Goal: Transaction & Acquisition: Purchase product/service

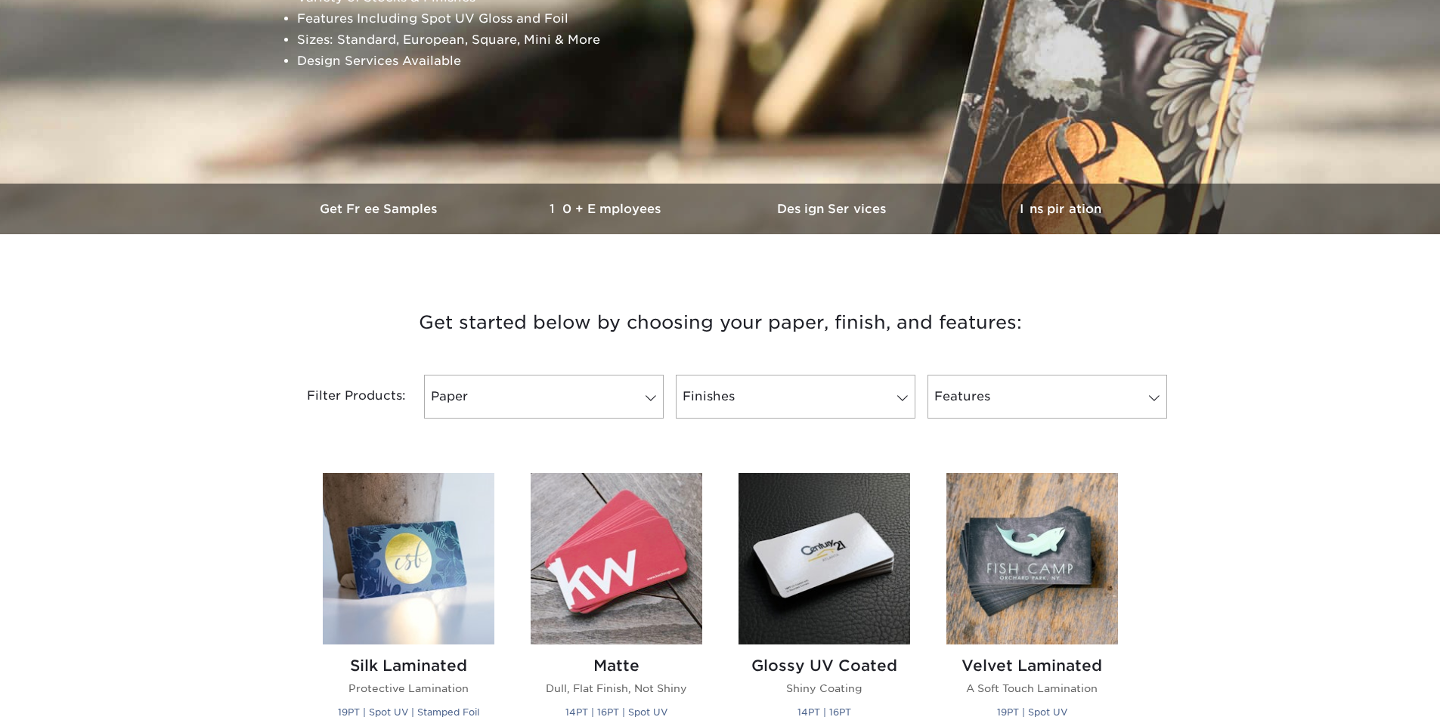
scroll to position [302, 0]
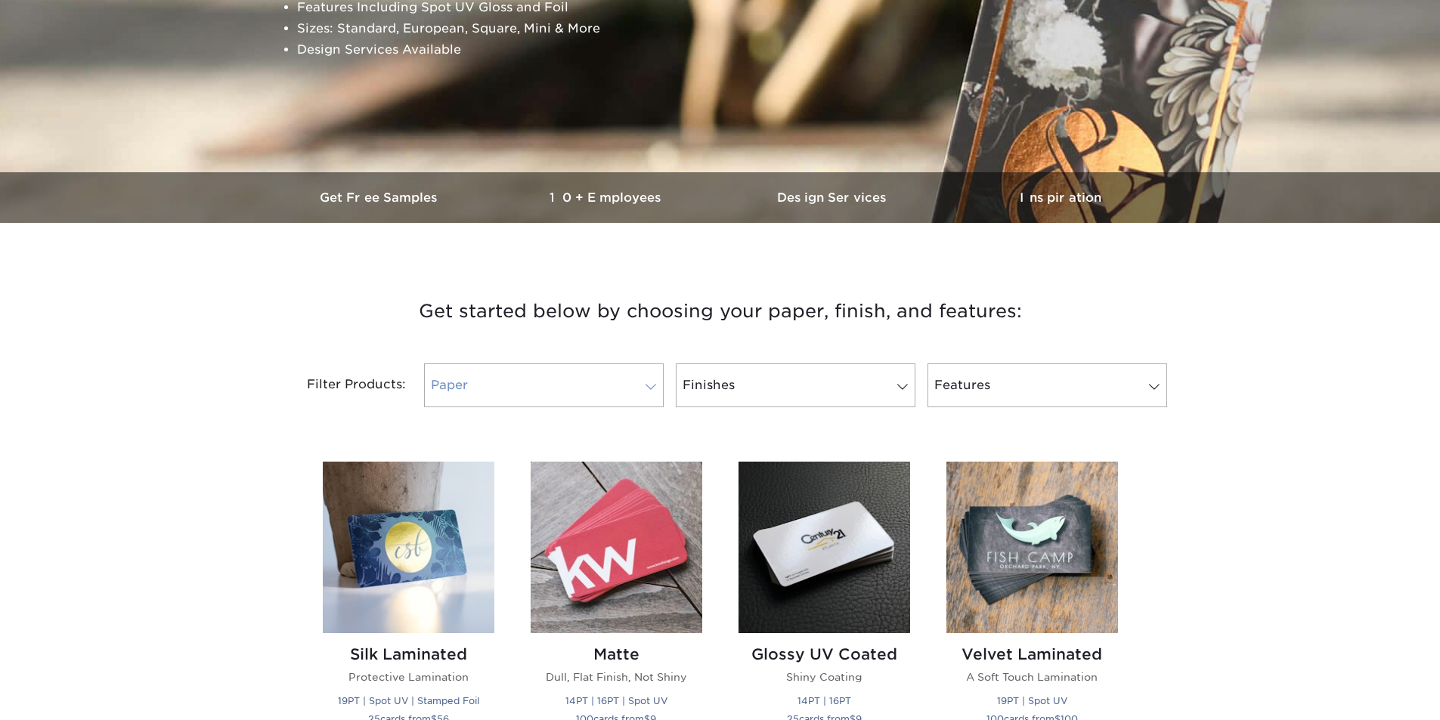
click at [646, 381] on span at bounding box center [650, 387] width 21 height 12
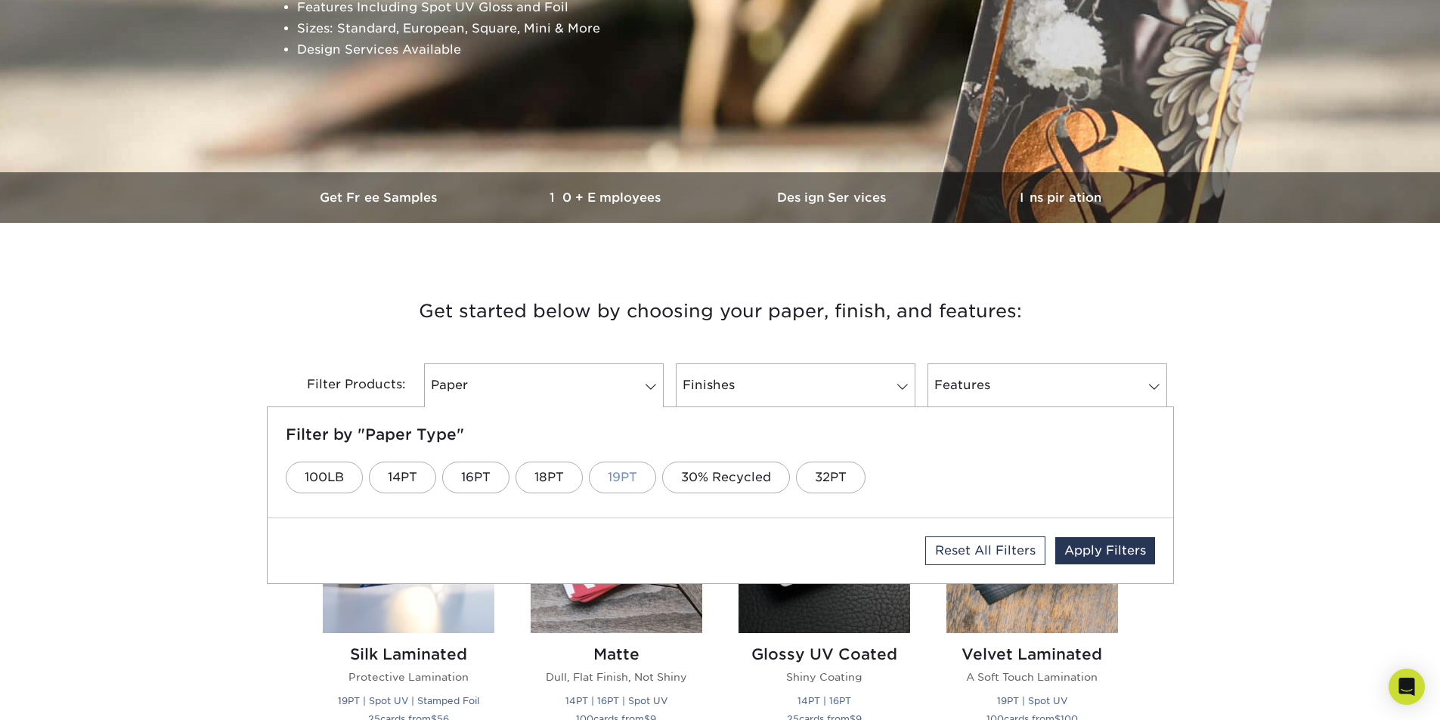
click at [609, 473] on link "19PT" at bounding box center [622, 478] width 67 height 32
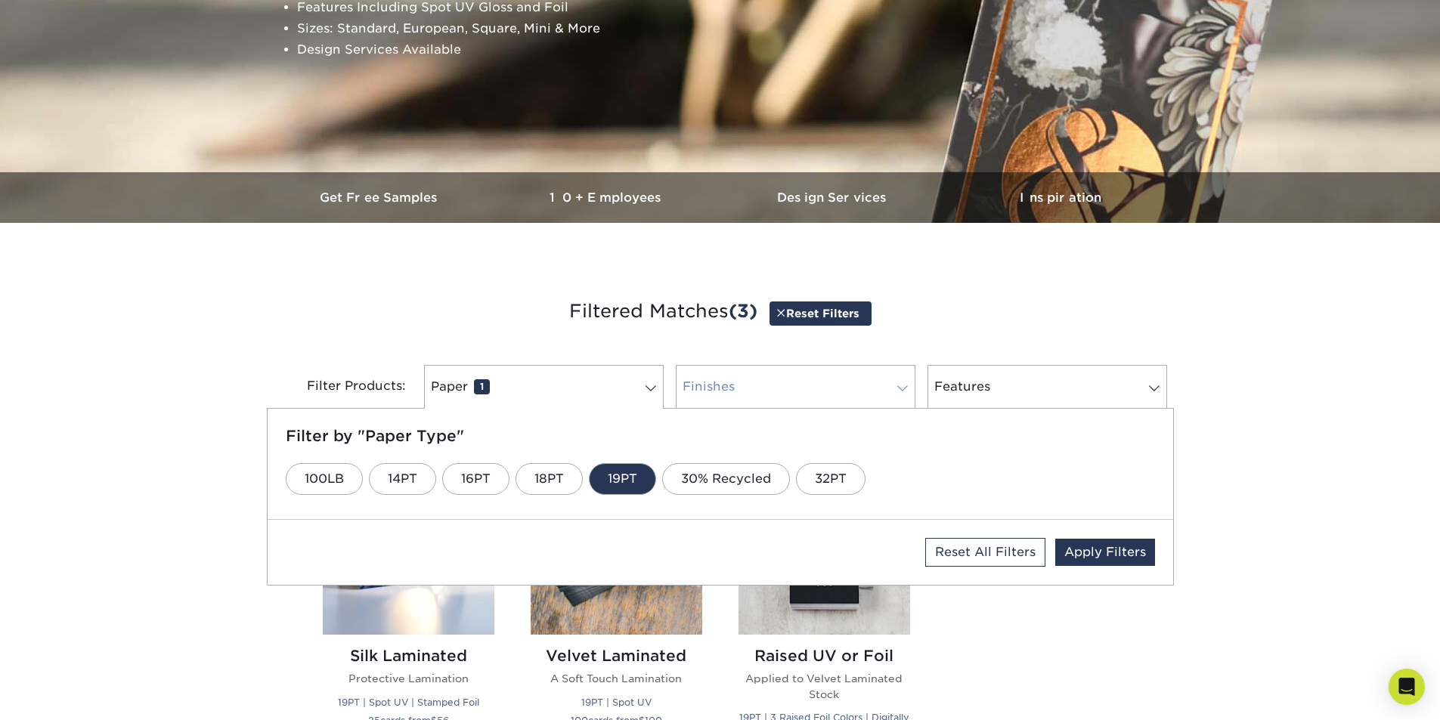
click at [882, 385] on link "Finishes 0" at bounding box center [796, 387] width 240 height 44
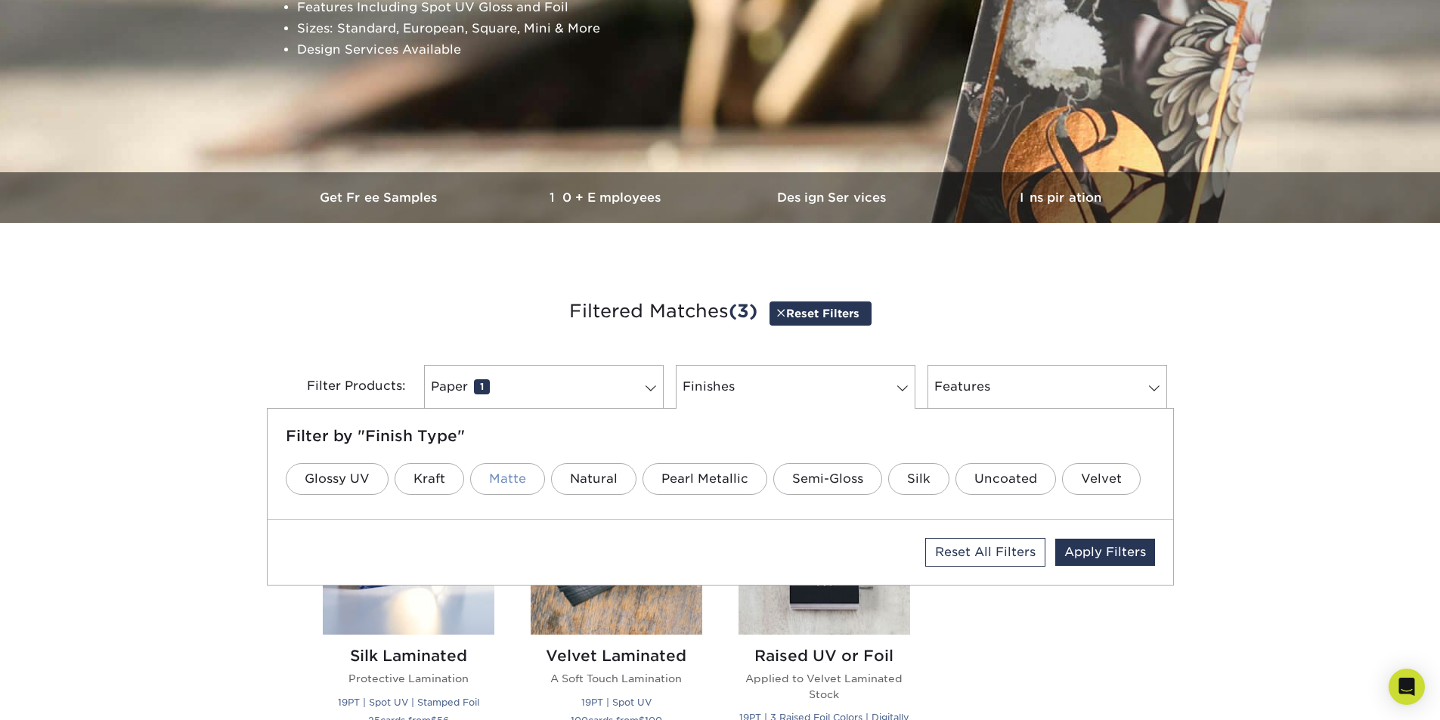
click at [507, 480] on link "Matte" at bounding box center [507, 479] width 75 height 32
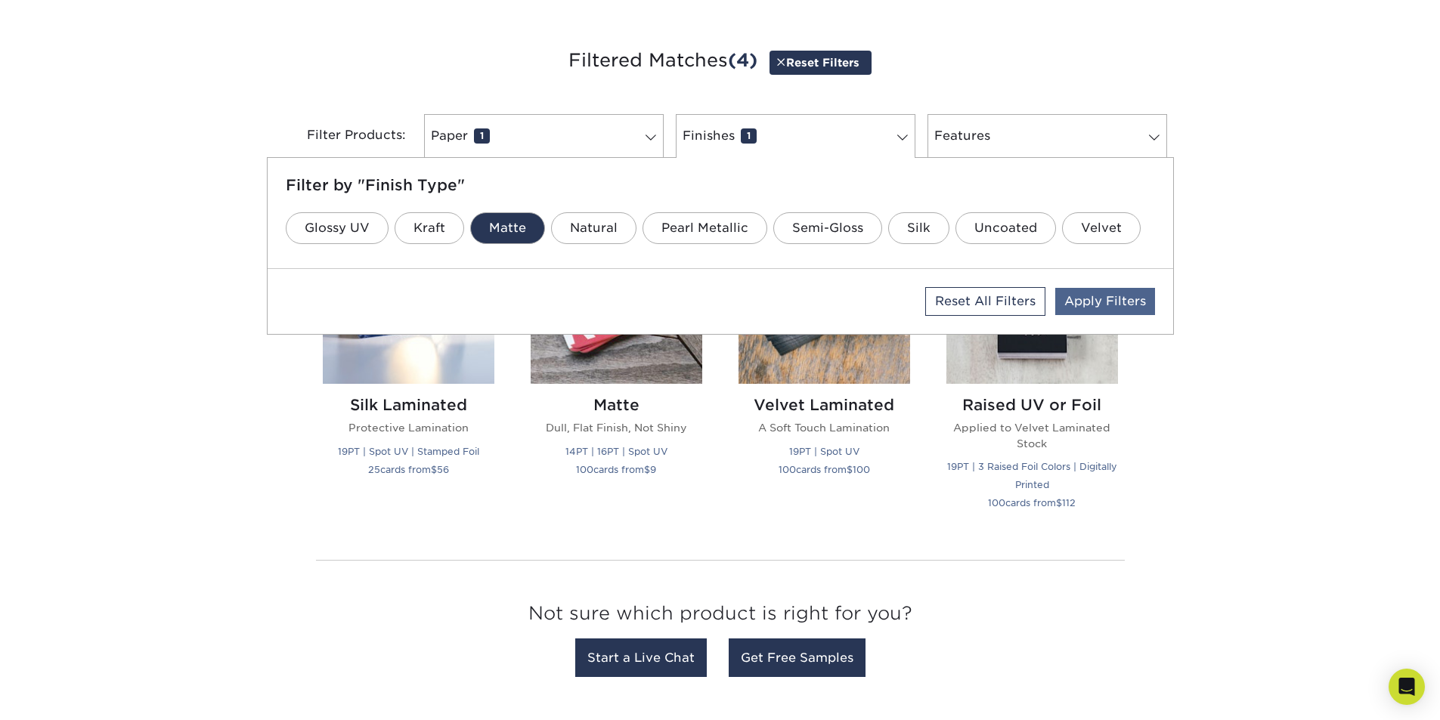
scroll to position [529, 0]
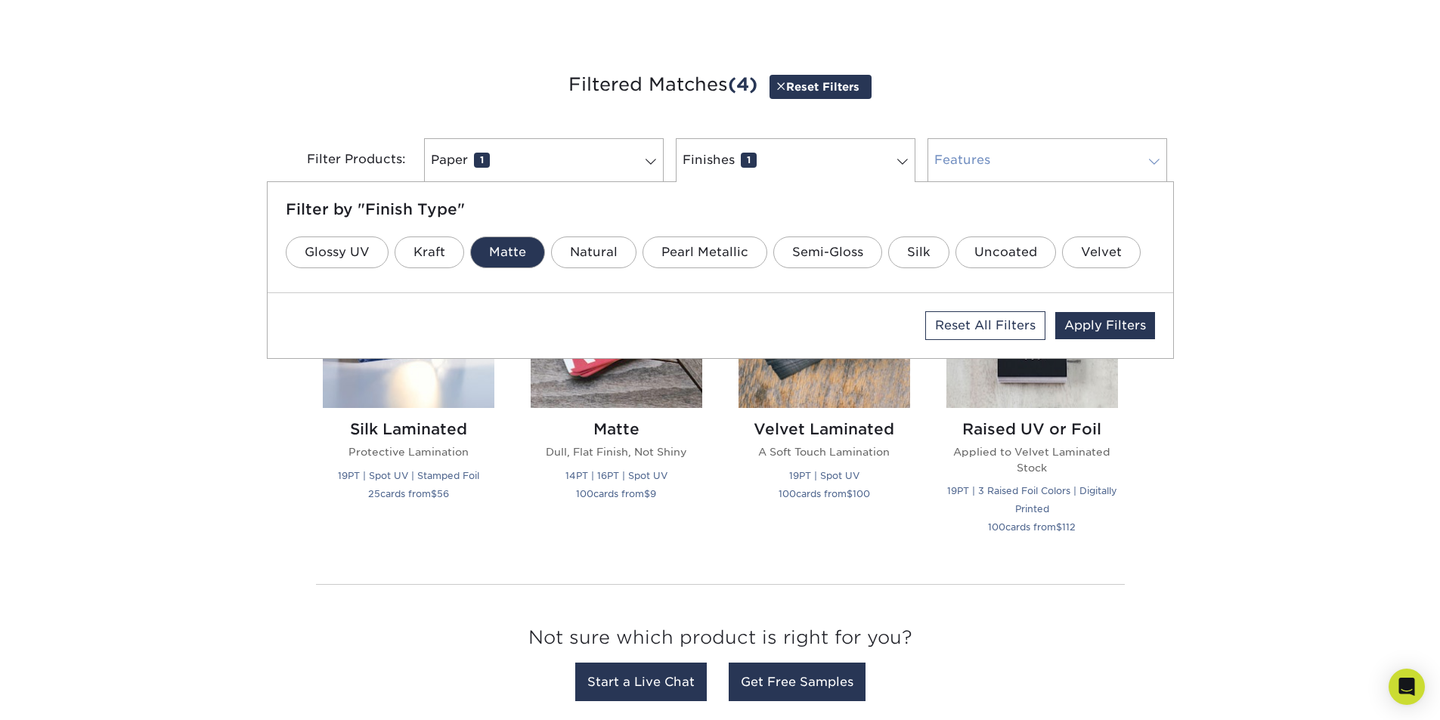
click at [1152, 153] on link "Features 0" at bounding box center [1047, 160] width 240 height 44
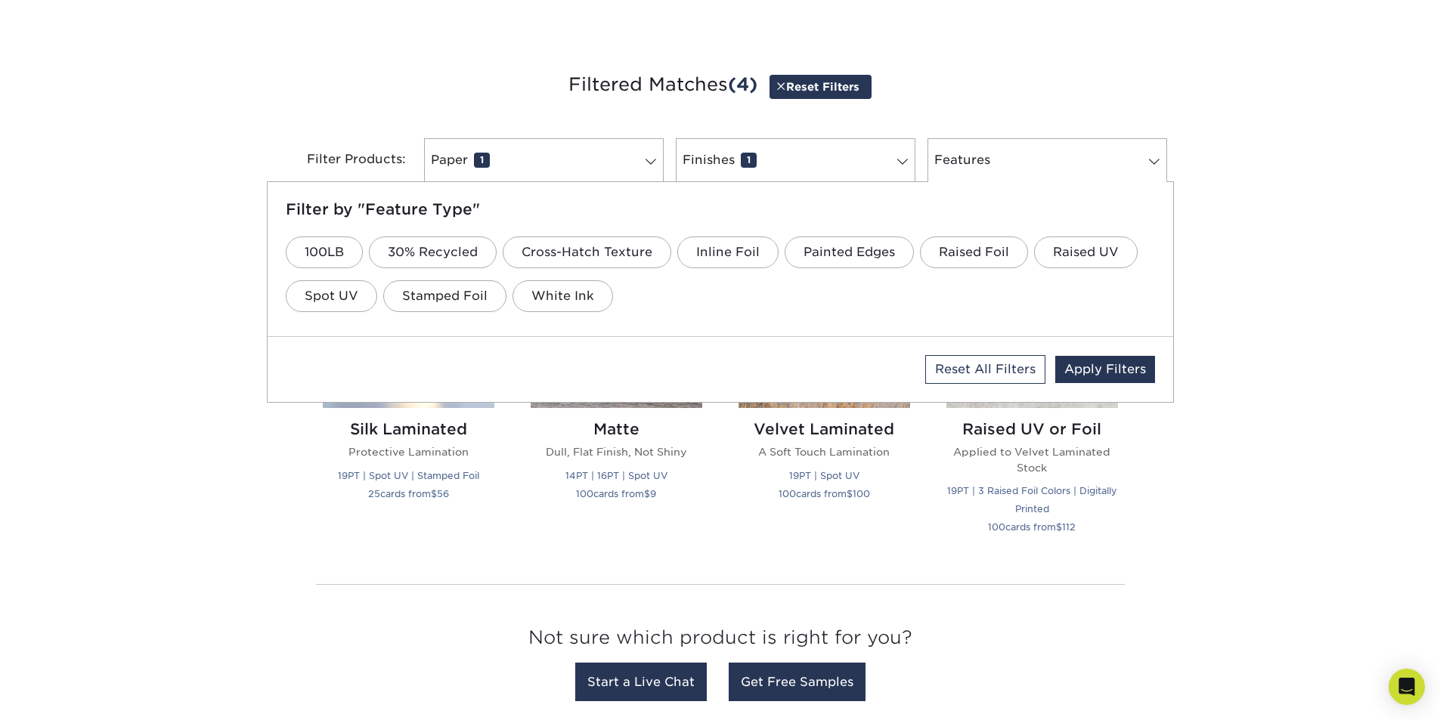
click at [1275, 224] on div "Get started below by choosing your paper, finish, and features: Filtered Matche…" at bounding box center [720, 388] width 1440 height 713
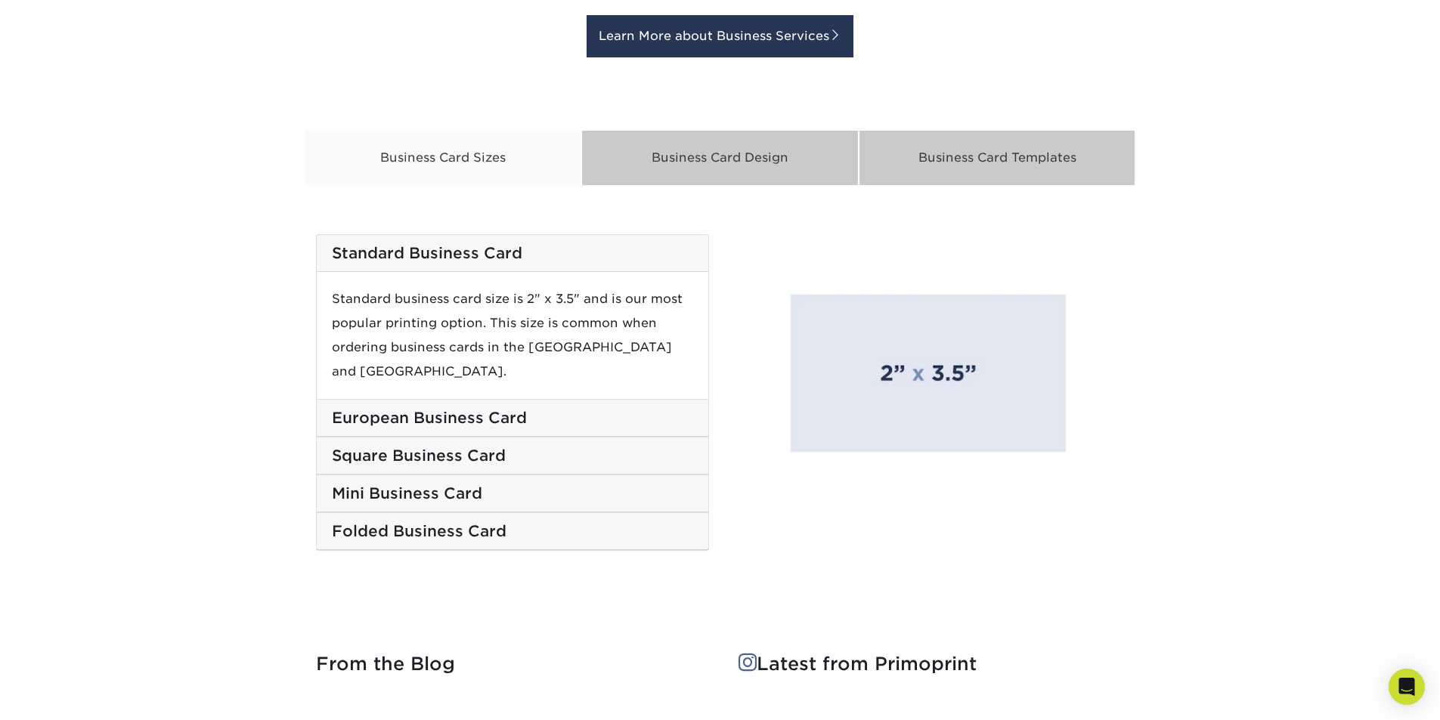
scroll to position [1443, 0]
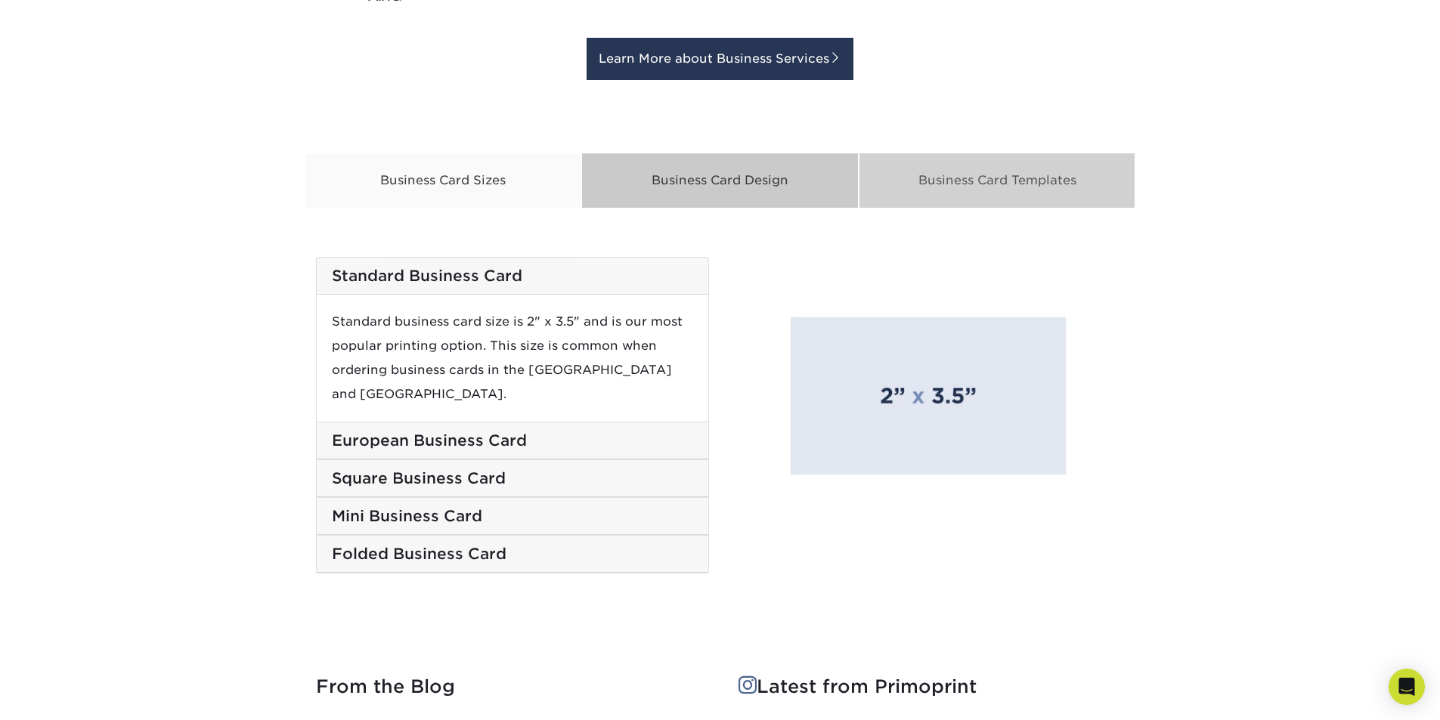
click at [928, 192] on div "Business Card Templates" at bounding box center [996, 181] width 277 height 56
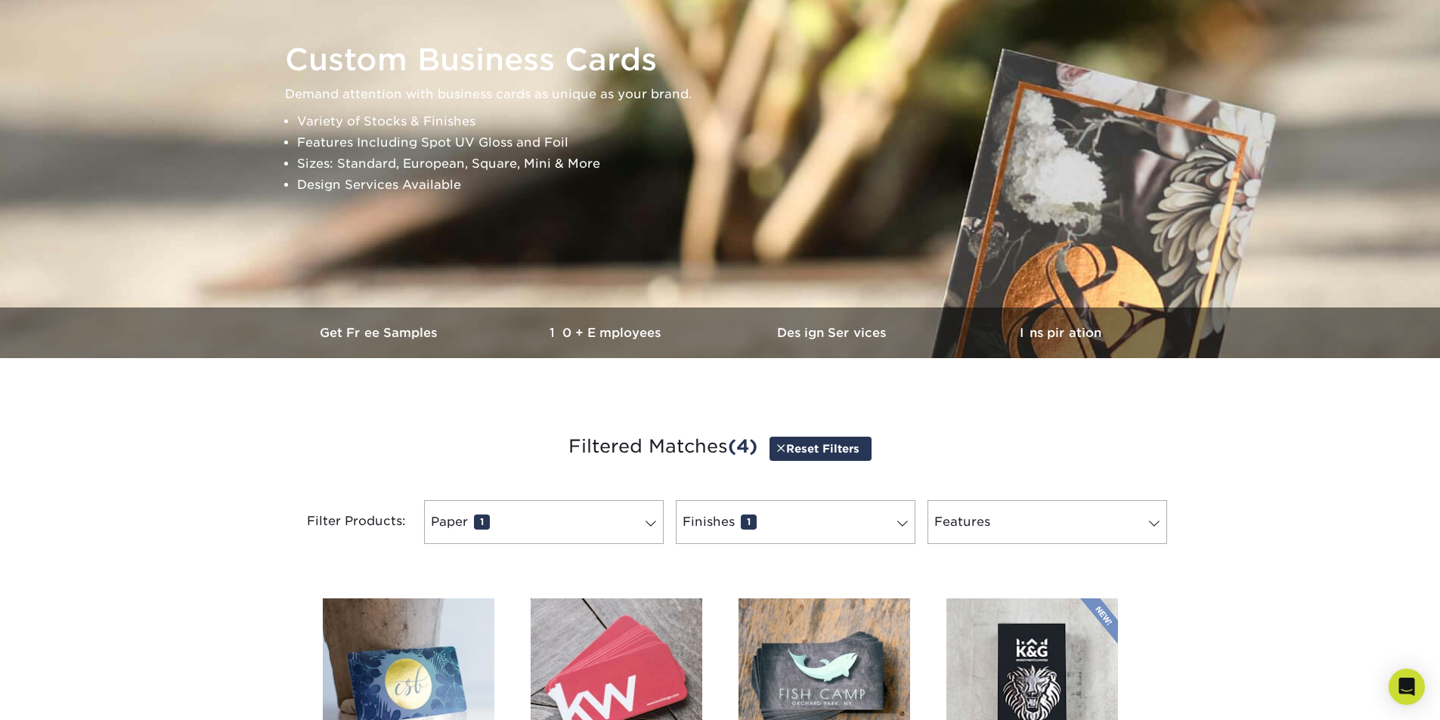
scroll to position [0, 0]
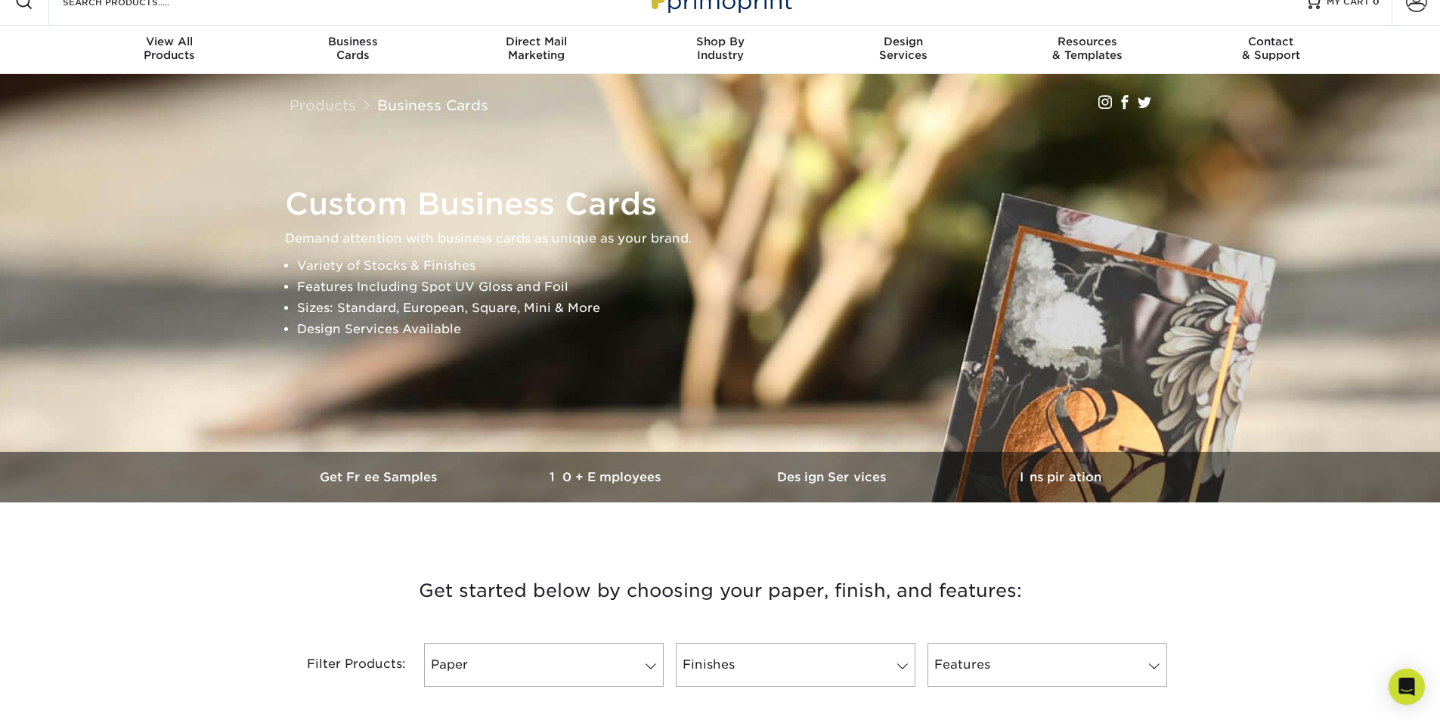
scroll to position [302, 0]
